Goal: Check status: Check status

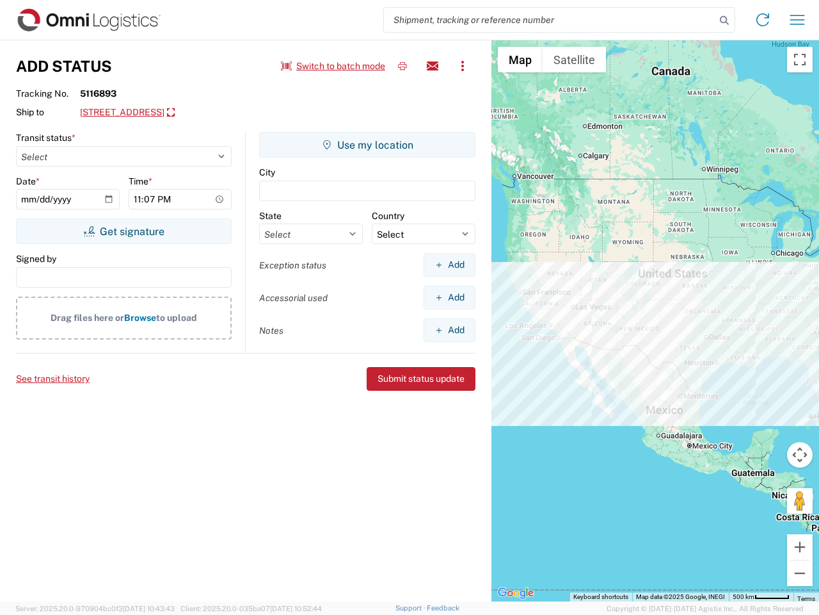
click at [550, 20] on input "search" at bounding box center [550, 20] width 332 height 24
click at [725, 20] on icon at bounding box center [725, 21] width 18 height 18
click at [763, 20] on icon at bounding box center [763, 20] width 20 height 20
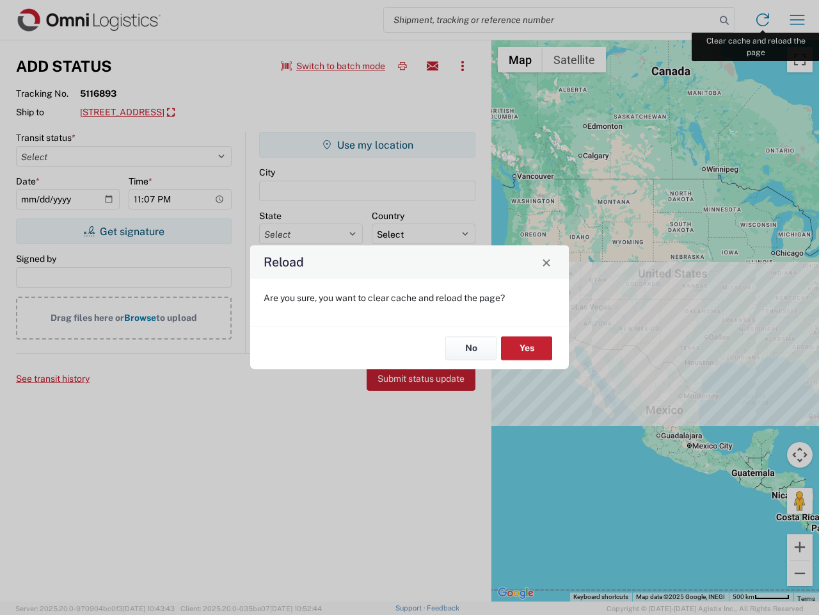
click at [798, 20] on div "Reload Are you sure, you want to clear cache and reload the page? No Yes" at bounding box center [409, 307] width 819 height 615
click at [334, 66] on div "Reload Are you sure, you want to clear cache and reload the page? No Yes" at bounding box center [409, 307] width 819 height 615
click at [403, 66] on div "Reload Are you sure, you want to clear cache and reload the page? No Yes" at bounding box center [409, 307] width 819 height 615
click at [433, 66] on div "Reload Are you sure, you want to clear cache and reload the page? No Yes" at bounding box center [409, 307] width 819 height 615
click at [463, 66] on div "Reload Are you sure, you want to clear cache and reload the page? No Yes" at bounding box center [409, 307] width 819 height 615
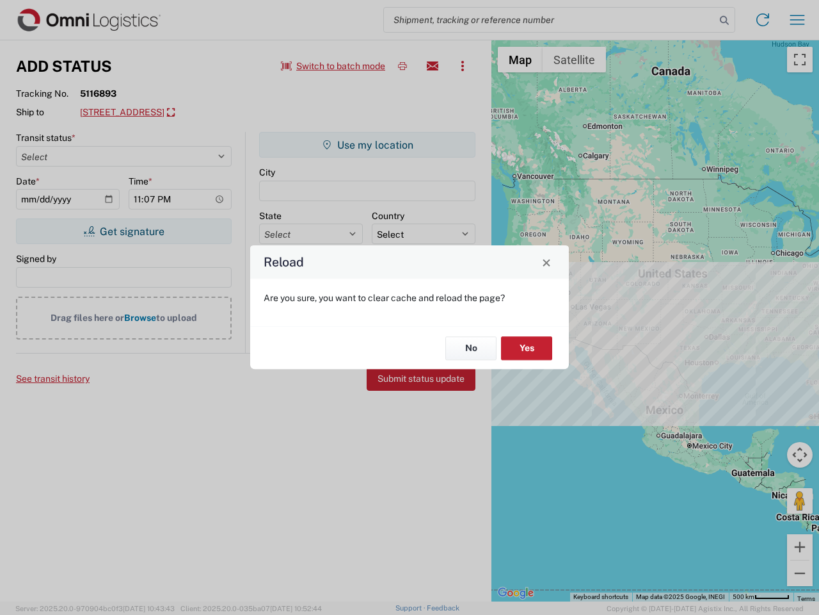
click at [196, 113] on div "Reload Are you sure, you want to clear cache and reload the page? No Yes" at bounding box center [409, 307] width 819 height 615
click at [124, 231] on div "Reload Are you sure, you want to clear cache and reload the page? No Yes" at bounding box center [409, 307] width 819 height 615
